Goal: Complete application form

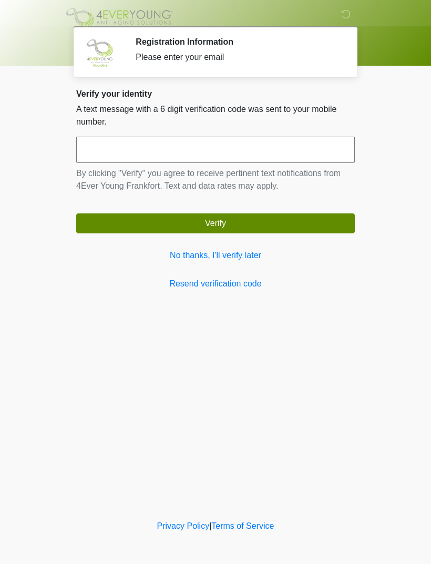
click at [263, 156] on input "text" at bounding box center [215, 150] width 278 height 26
type input "******"
click at [295, 224] on button "Verify" at bounding box center [215, 223] width 278 height 20
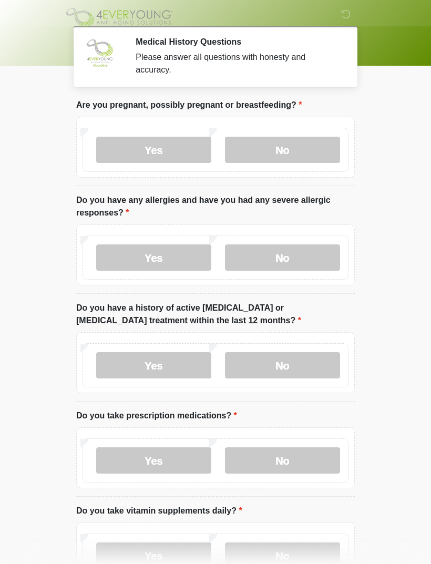
click at [299, 150] on label "No" at bounding box center [282, 150] width 115 height 26
click at [276, 256] on label "No" at bounding box center [282, 257] width 115 height 26
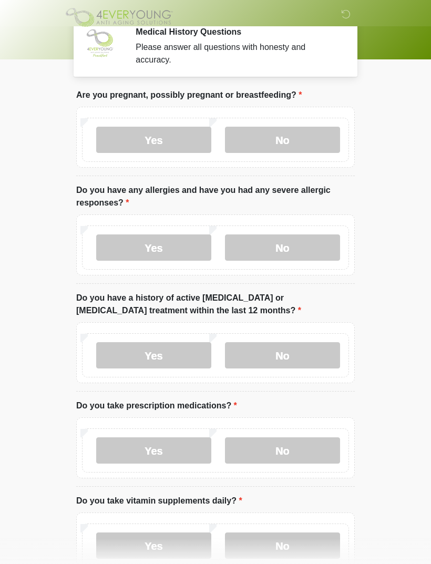
scroll to position [19, 0]
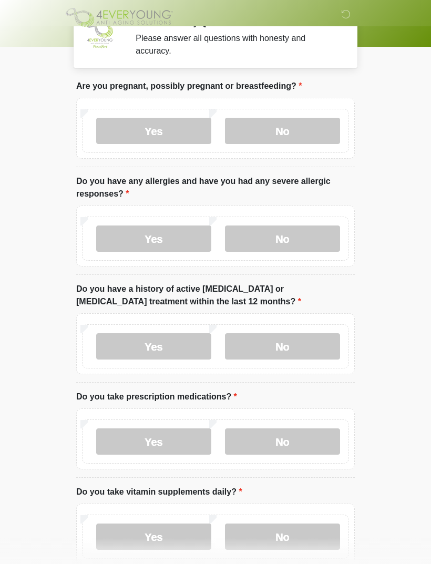
click at [310, 350] on label "No" at bounding box center [282, 346] width 115 height 26
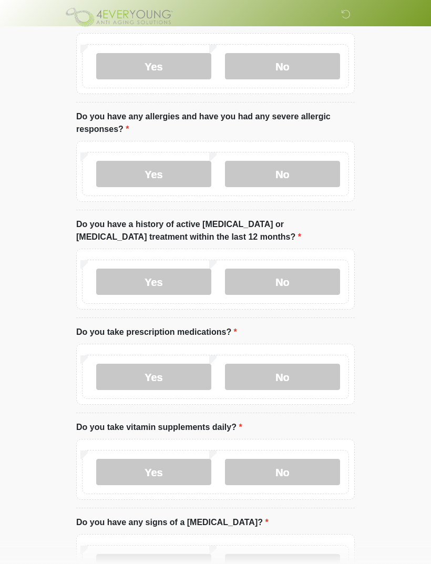
scroll to position [96, 0]
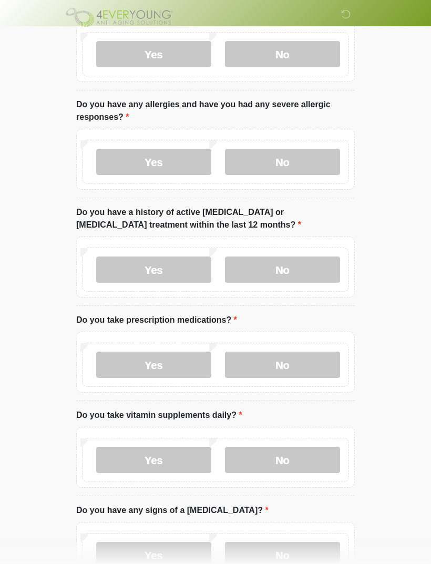
click at [306, 361] on label "No" at bounding box center [282, 364] width 115 height 26
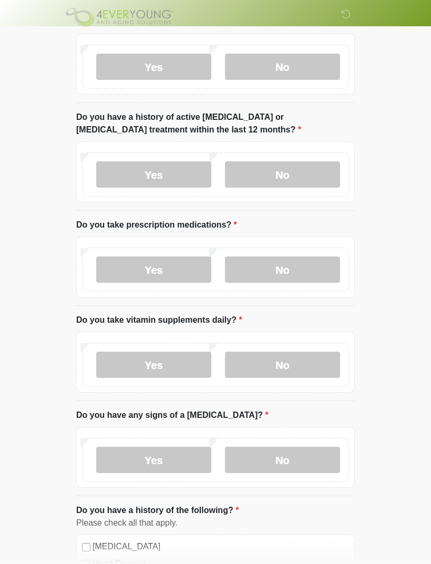
scroll to position [191, 0]
click at [311, 359] on label "No" at bounding box center [282, 364] width 115 height 26
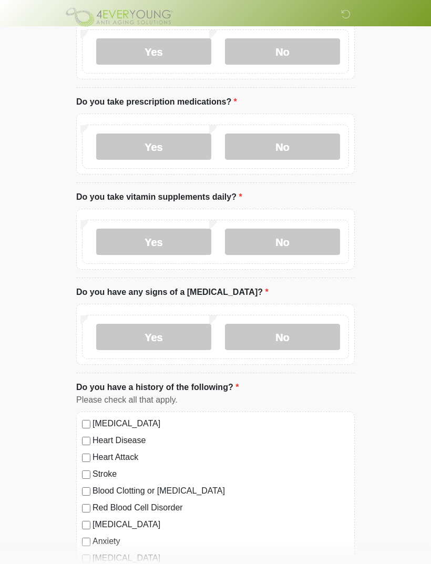
scroll to position [316, 0]
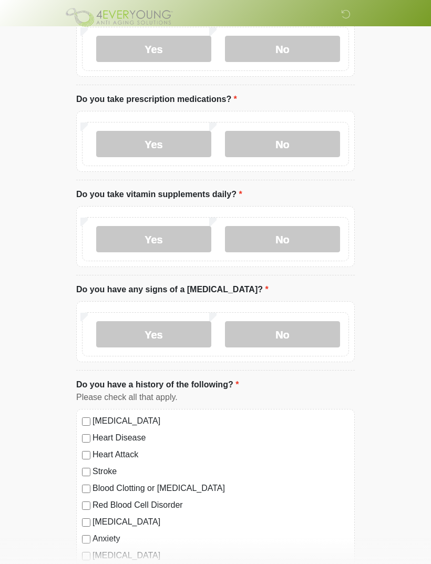
click at [323, 331] on label "No" at bounding box center [282, 334] width 115 height 26
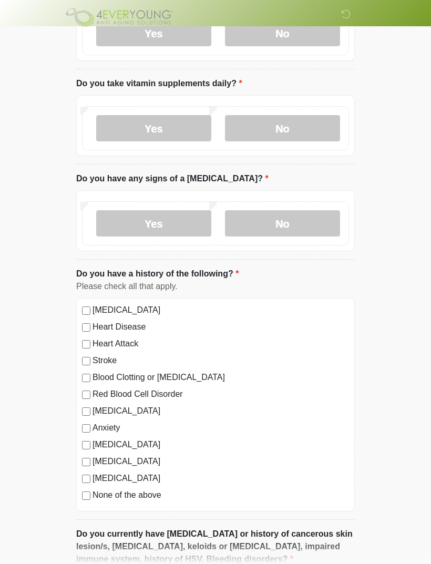
scroll to position [428, 0]
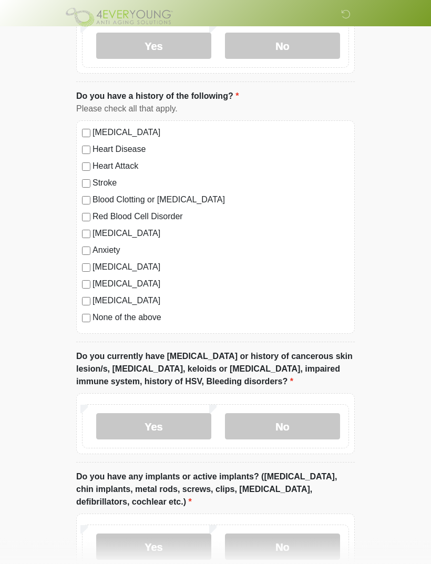
click at [300, 428] on label "No" at bounding box center [282, 426] width 115 height 26
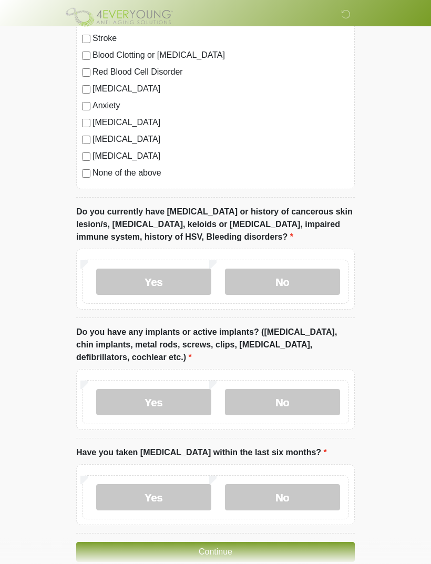
scroll to position [750, 0]
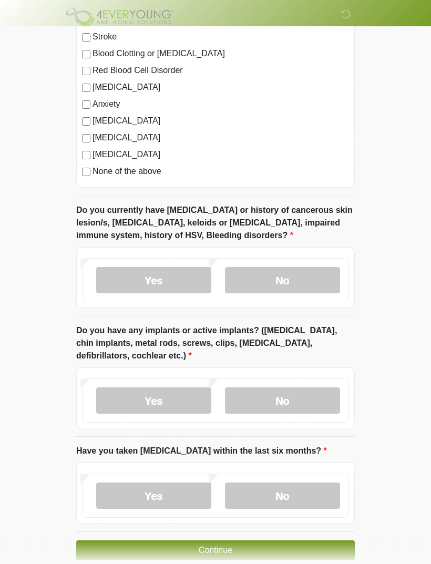
click at [325, 393] on label "No" at bounding box center [282, 401] width 115 height 26
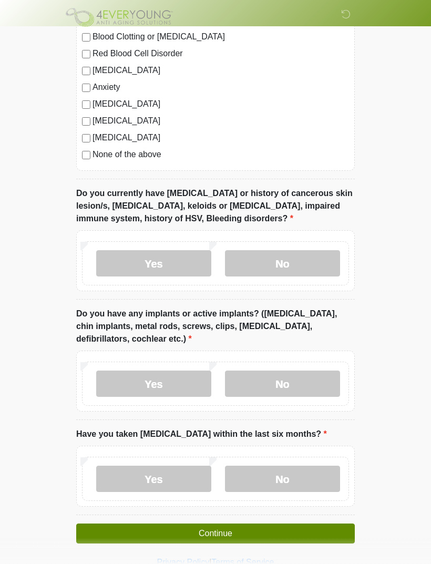
click at [300, 474] on label "No" at bounding box center [282, 478] width 115 height 26
click at [291, 532] on button "Continue" at bounding box center [215, 533] width 278 height 20
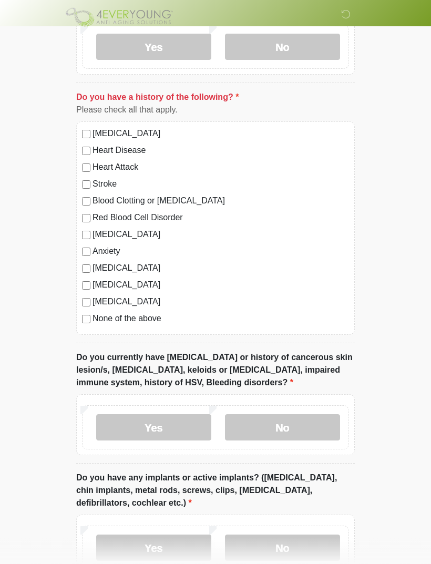
scroll to position [602, 0]
click at [122, 314] on label "None of the above" at bounding box center [220, 319] width 256 height 13
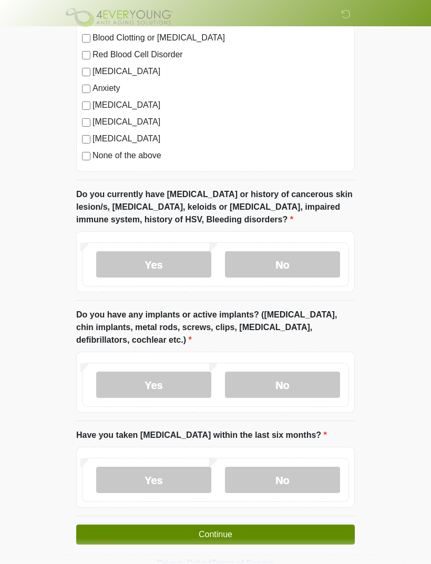
scroll to position [767, 0]
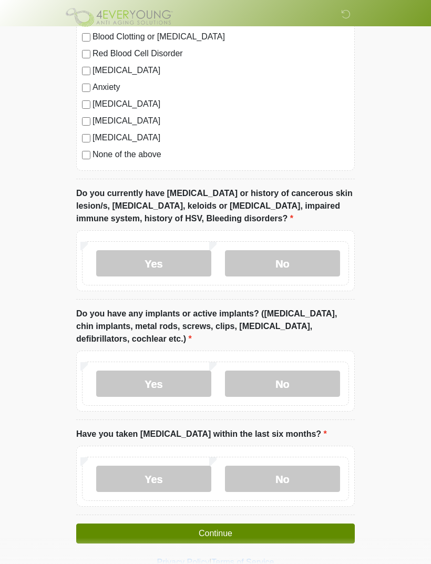
click at [293, 527] on button "Continue" at bounding box center [215, 533] width 278 height 20
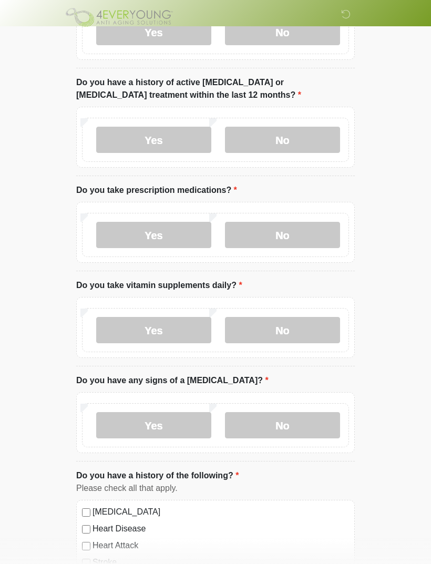
scroll to position [0, 0]
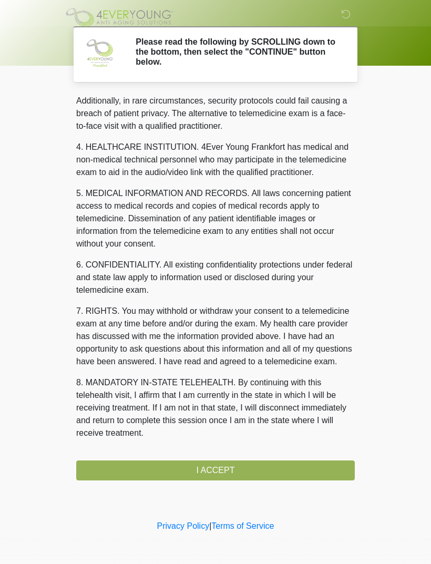
click at [268, 472] on button "I ACCEPT" at bounding box center [215, 470] width 278 height 20
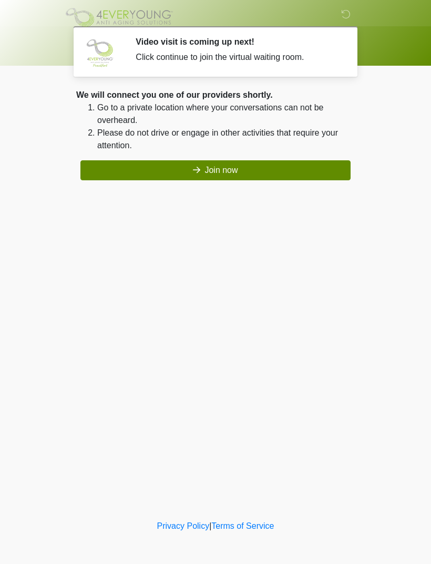
click at [307, 165] on button "Join now" at bounding box center [215, 170] width 270 height 20
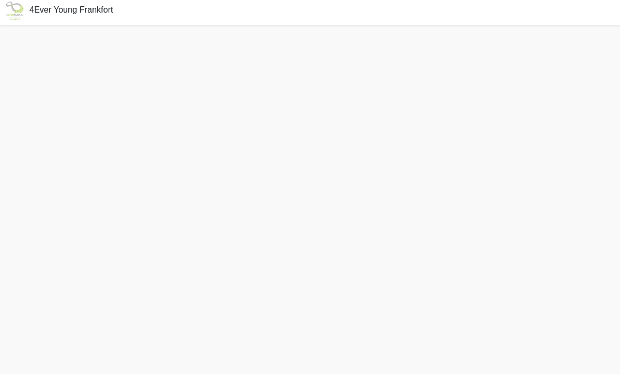
scroll to position [30, 0]
